Goal: Check status: Check status

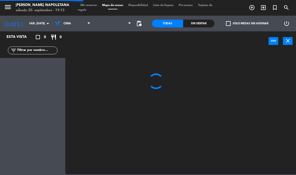
select select "es"
select select
click at [90, 4] on span "Mis reservas" at bounding box center [89, 5] width 22 height 3
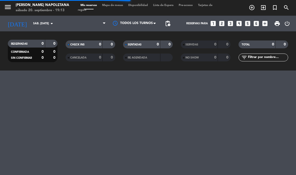
select select "dinner"
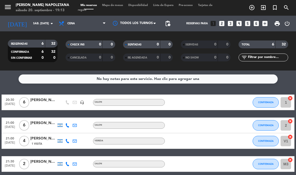
click at [32, 24] on input "sáb. [DATE]" at bounding box center [50, 23] width 38 height 8
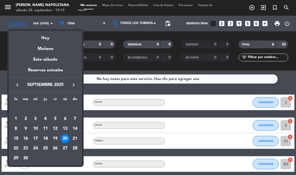
click at [45, 39] on div "Hoy" at bounding box center [45, 36] width 73 height 11
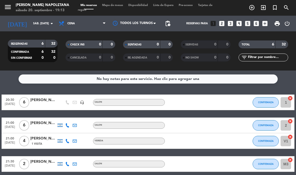
click at [43, 100] on div "[PERSON_NAME]" at bounding box center [43, 100] width 26 height 6
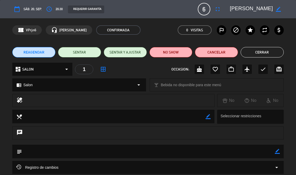
click at [264, 52] on button "Cerrar" at bounding box center [261, 52] width 43 height 10
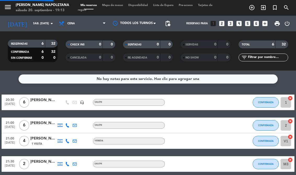
select select "dinner"
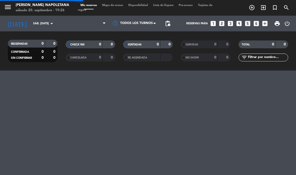
select select "es"
select select "dinner"
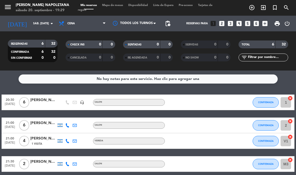
click at [43, 101] on div "[PERSON_NAME]" at bounding box center [43, 100] width 26 height 6
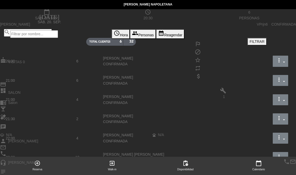
select select "dinner"
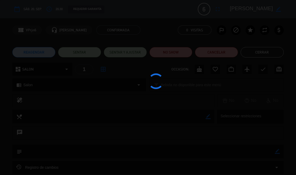
select select "dinner"
